Goal: Check status: Check status

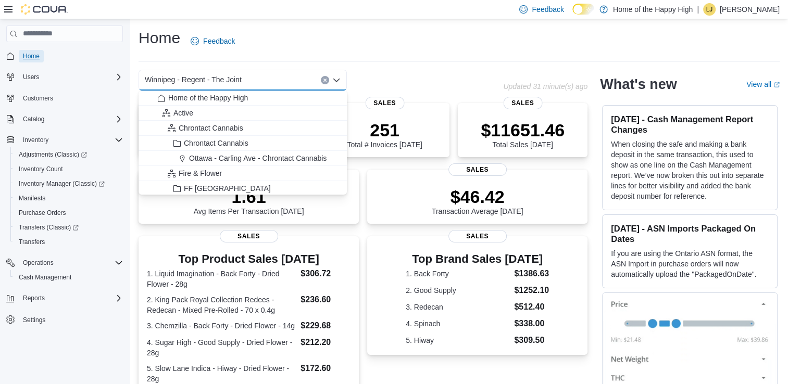
click at [27, 57] on span "Home" at bounding box center [31, 56] width 17 height 8
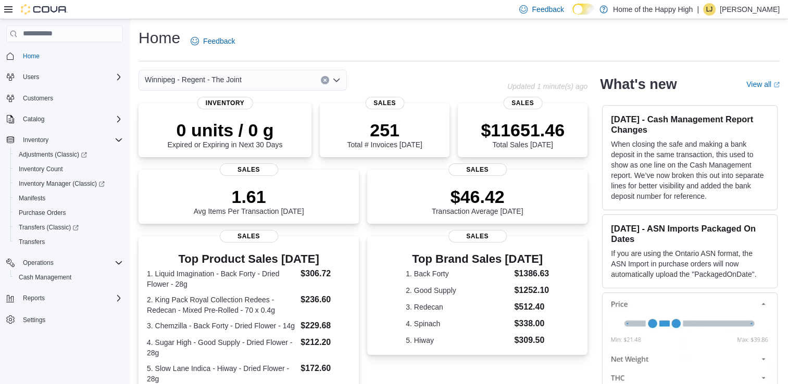
click at [276, 79] on div "Winnipeg - Regent - The Joint" at bounding box center [242, 80] width 208 height 21
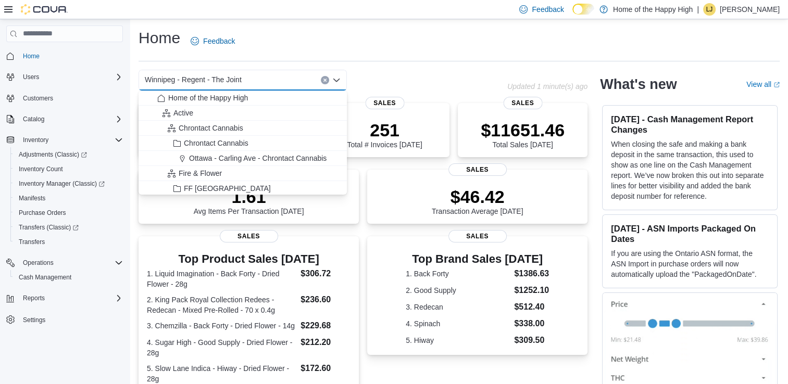
click at [327, 82] on button "Clear input" at bounding box center [325, 80] width 8 height 8
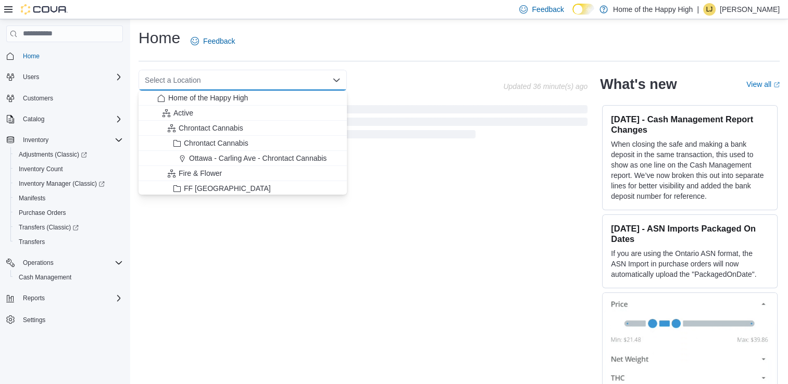
click at [390, 69] on div "Home Feedback Select a Location Combo box. Selected. Combo box input. Select a …" at bounding box center [459, 209] width 658 height 381
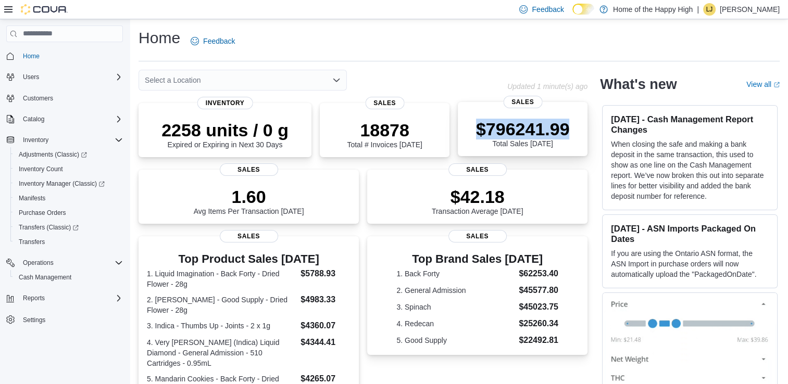
drag, startPoint x: 479, startPoint y: 122, endPoint x: 585, endPoint y: 131, distance: 106.1
click at [585, 131] on div "$796241.99 Total Sales [DATE] Sales" at bounding box center [523, 129] width 130 height 54
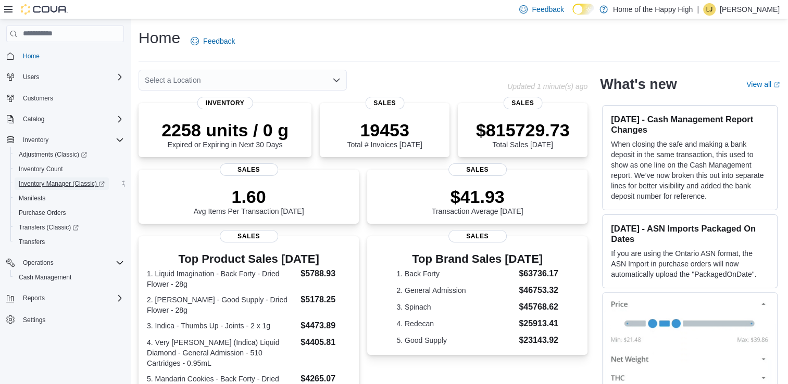
click at [53, 188] on span "Inventory Manager (Classic)" at bounding box center [62, 184] width 86 height 12
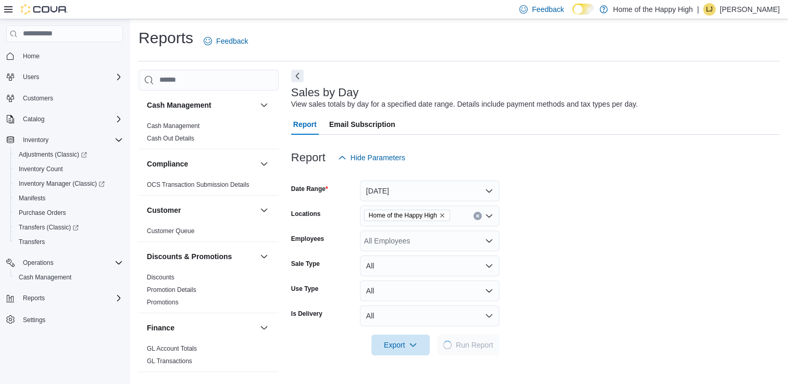
scroll to position [3, 0]
